Goal: Task Accomplishment & Management: Complete application form

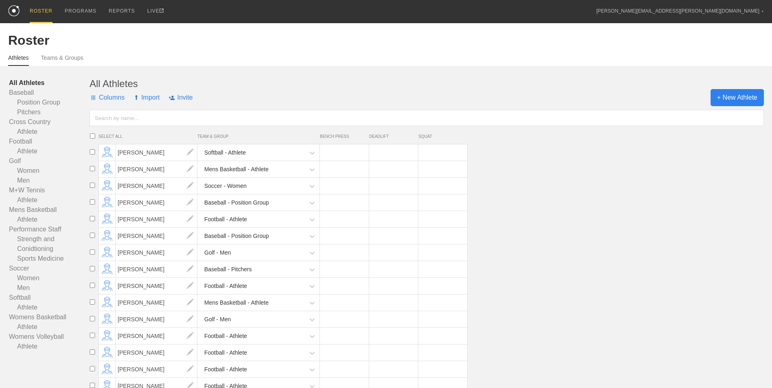
click at [754, 105] on span "+ New Athlete" at bounding box center [737, 97] width 53 height 17
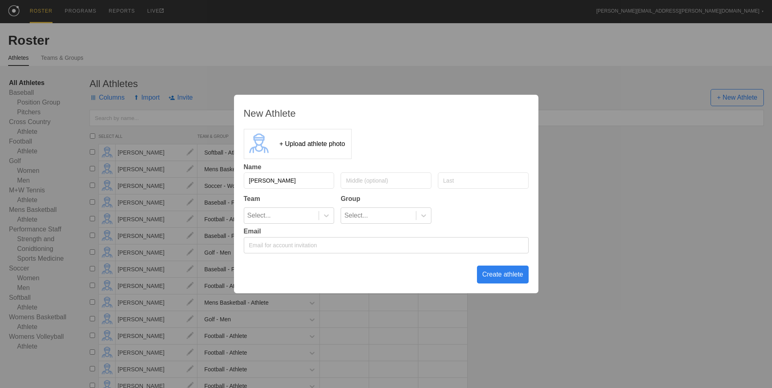
type input "[PERSON_NAME]"
type input "P"
click at [267, 184] on input "[PERSON_NAME]" at bounding box center [289, 181] width 91 height 16
type input "[PERSON_NAME]"
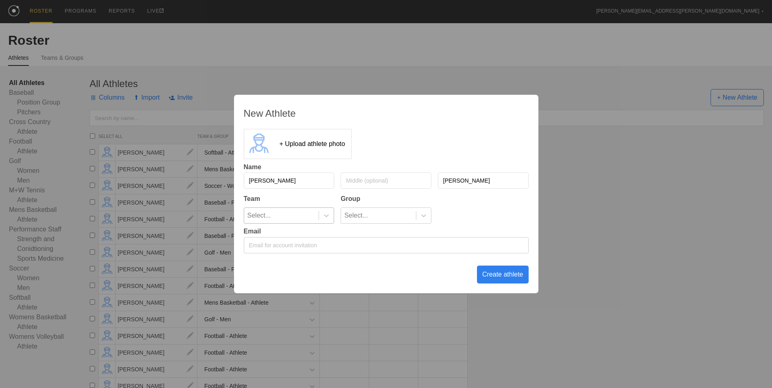
type input "[PERSON_NAME]"
click at [281, 215] on div "Select..." at bounding box center [281, 215] width 75 height 15
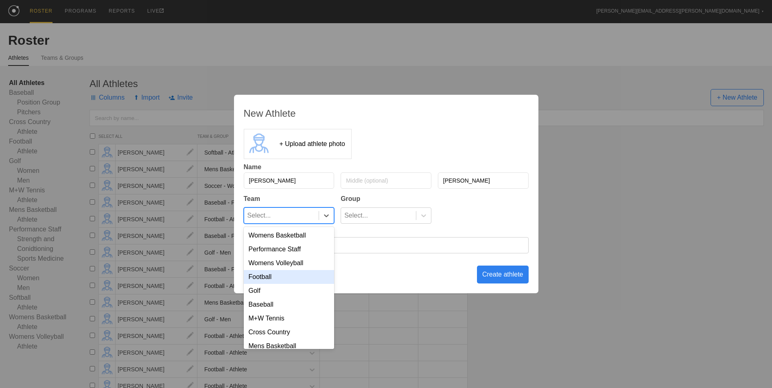
click at [271, 273] on div "Football" at bounding box center [289, 277] width 91 height 14
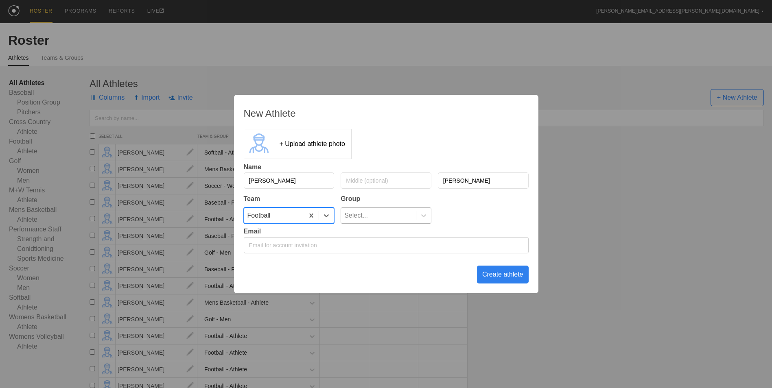
click at [359, 220] on div "Select..." at bounding box center [356, 215] width 24 height 15
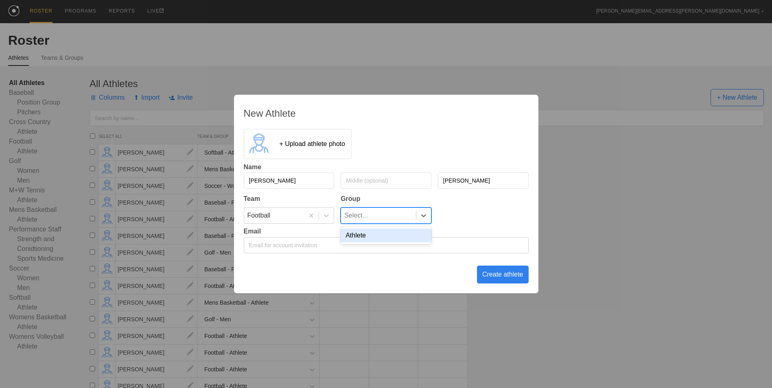
click at [377, 238] on div "Athlete" at bounding box center [386, 236] width 91 height 14
click at [502, 273] on div "Create athlete" at bounding box center [503, 275] width 52 height 18
